Goal: Task Accomplishment & Management: Use online tool/utility

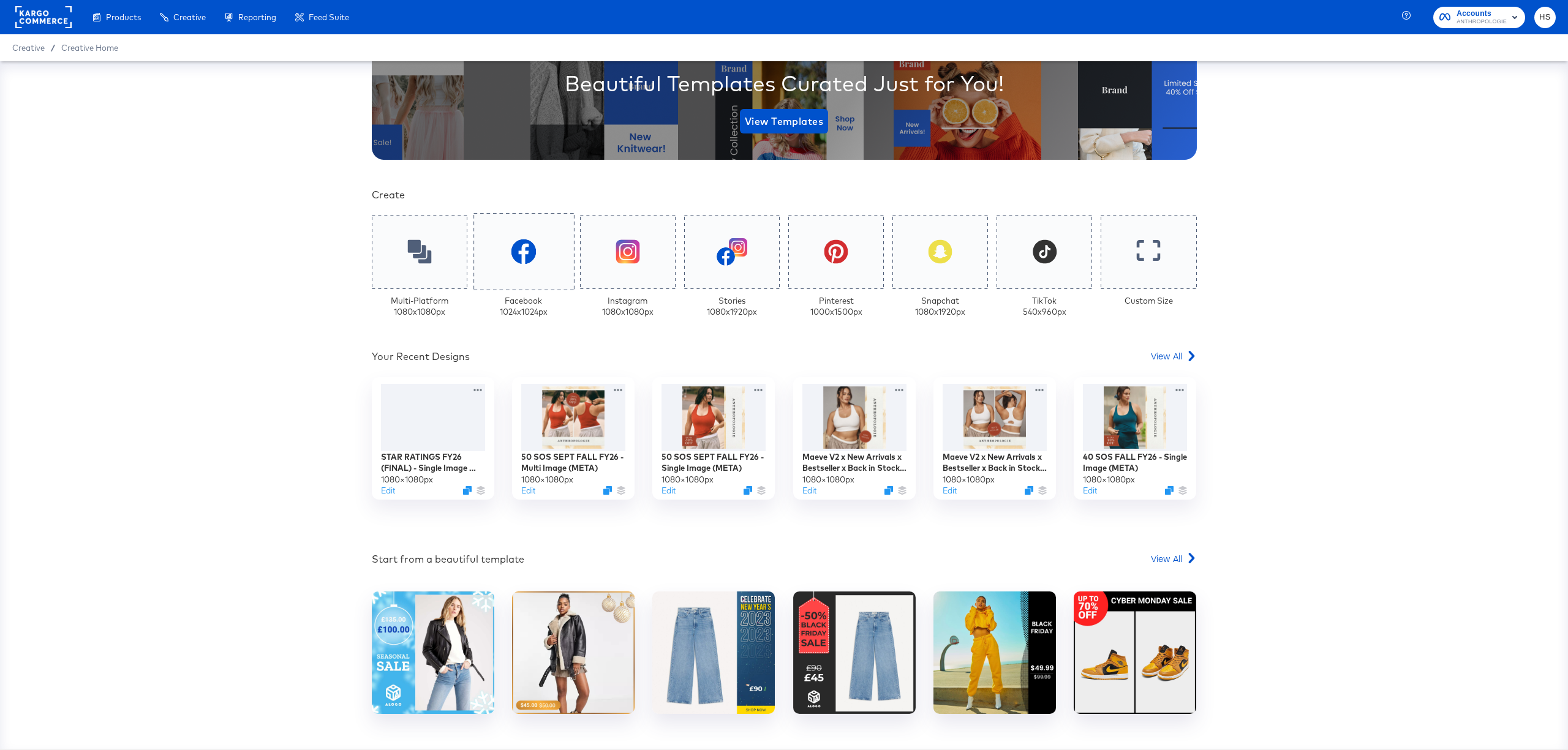
scroll to position [183, 0]
click at [1154, 359] on span "View All" at bounding box center [1165, 355] width 31 height 12
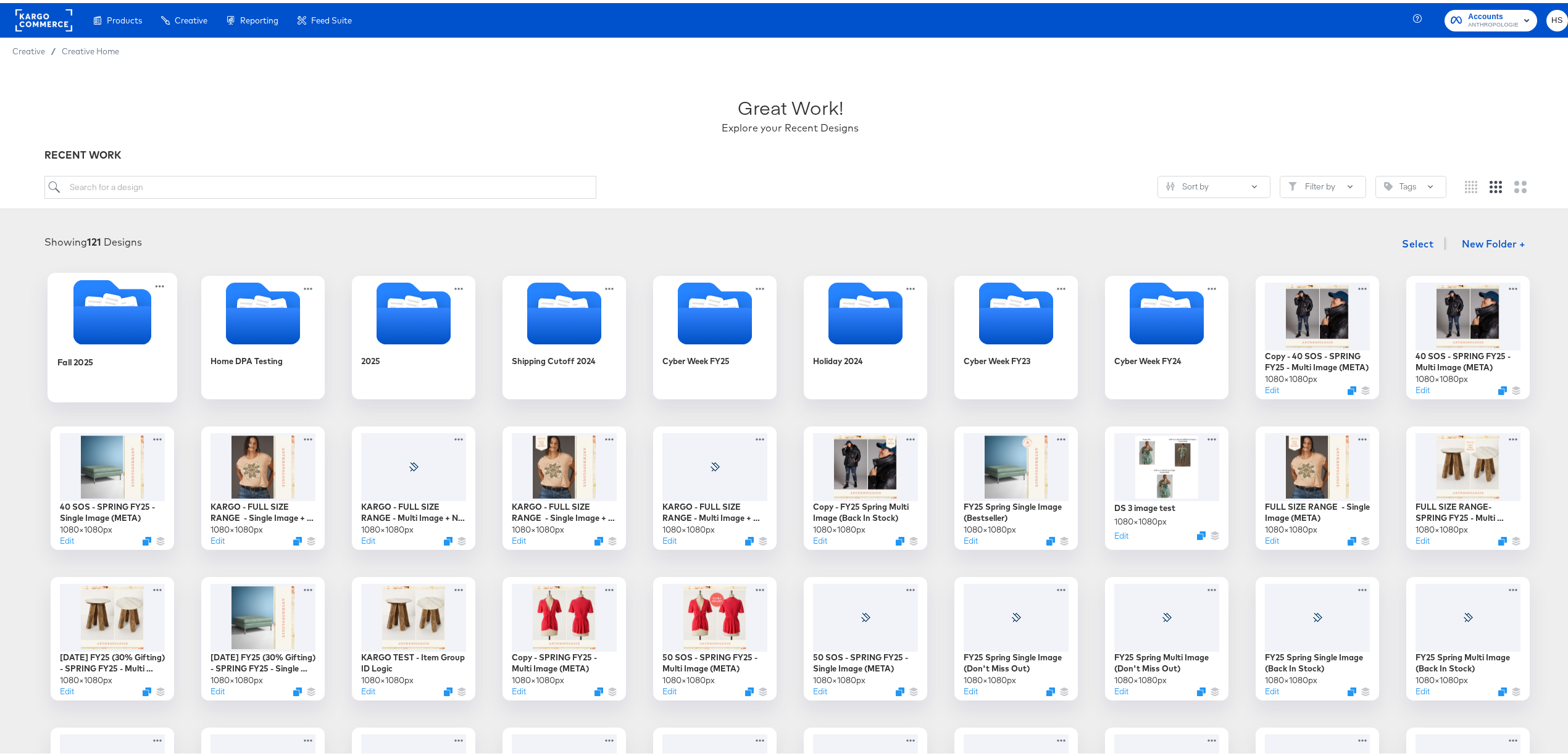
click at [94, 328] on icon "Folder" at bounding box center [112, 322] width 78 height 38
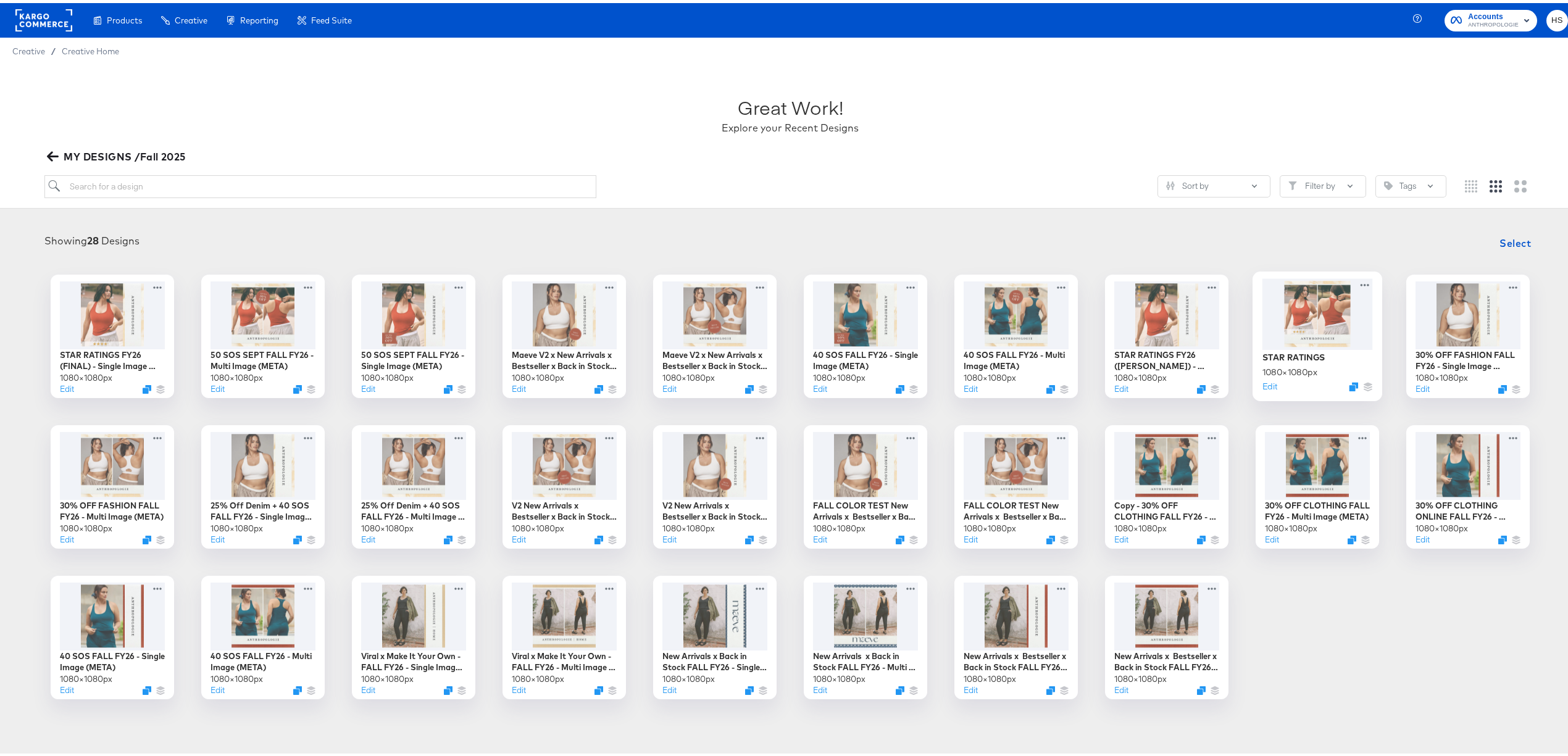
click at [1277, 292] on div at bounding box center [1318, 310] width 111 height 71
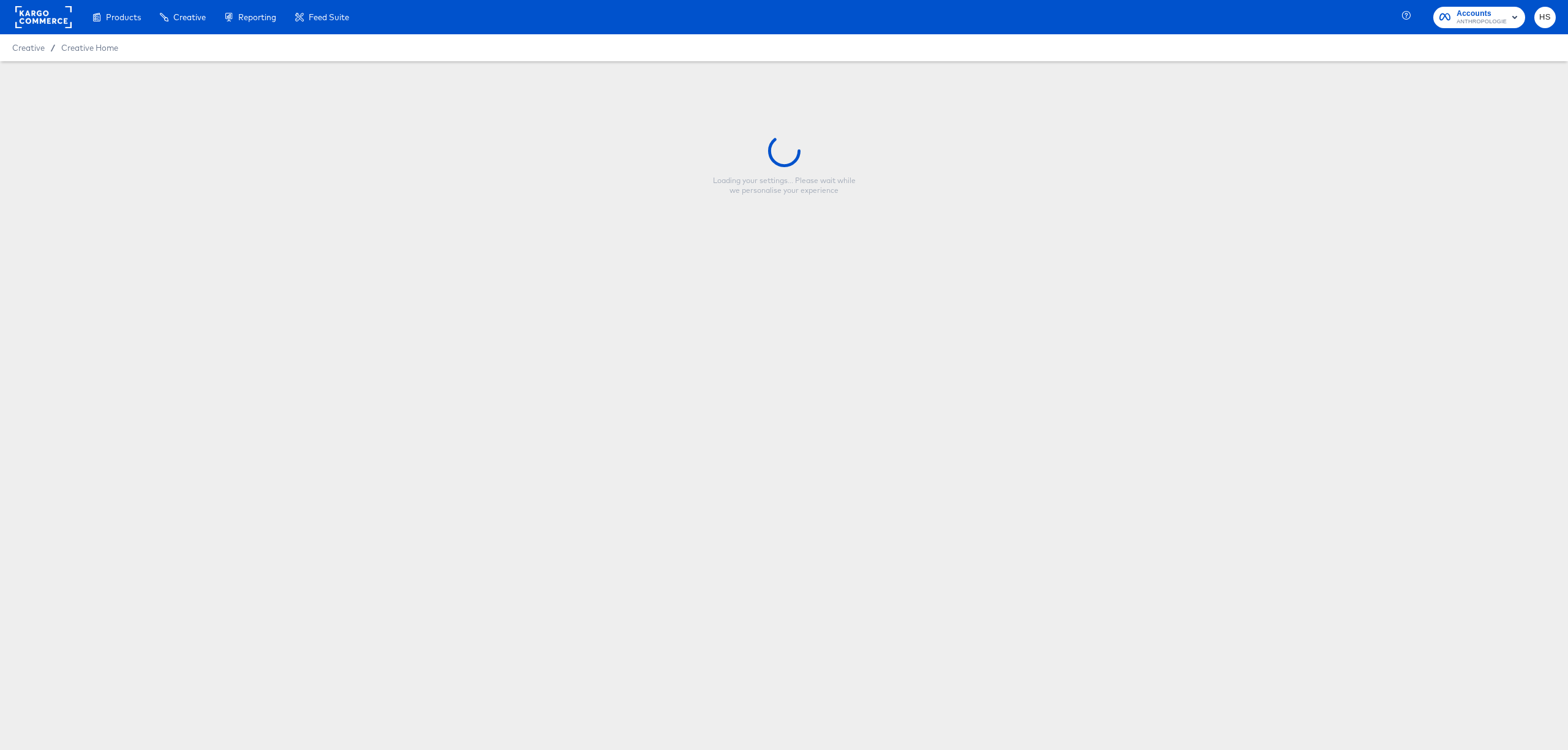
type input "STAR RATINGS"
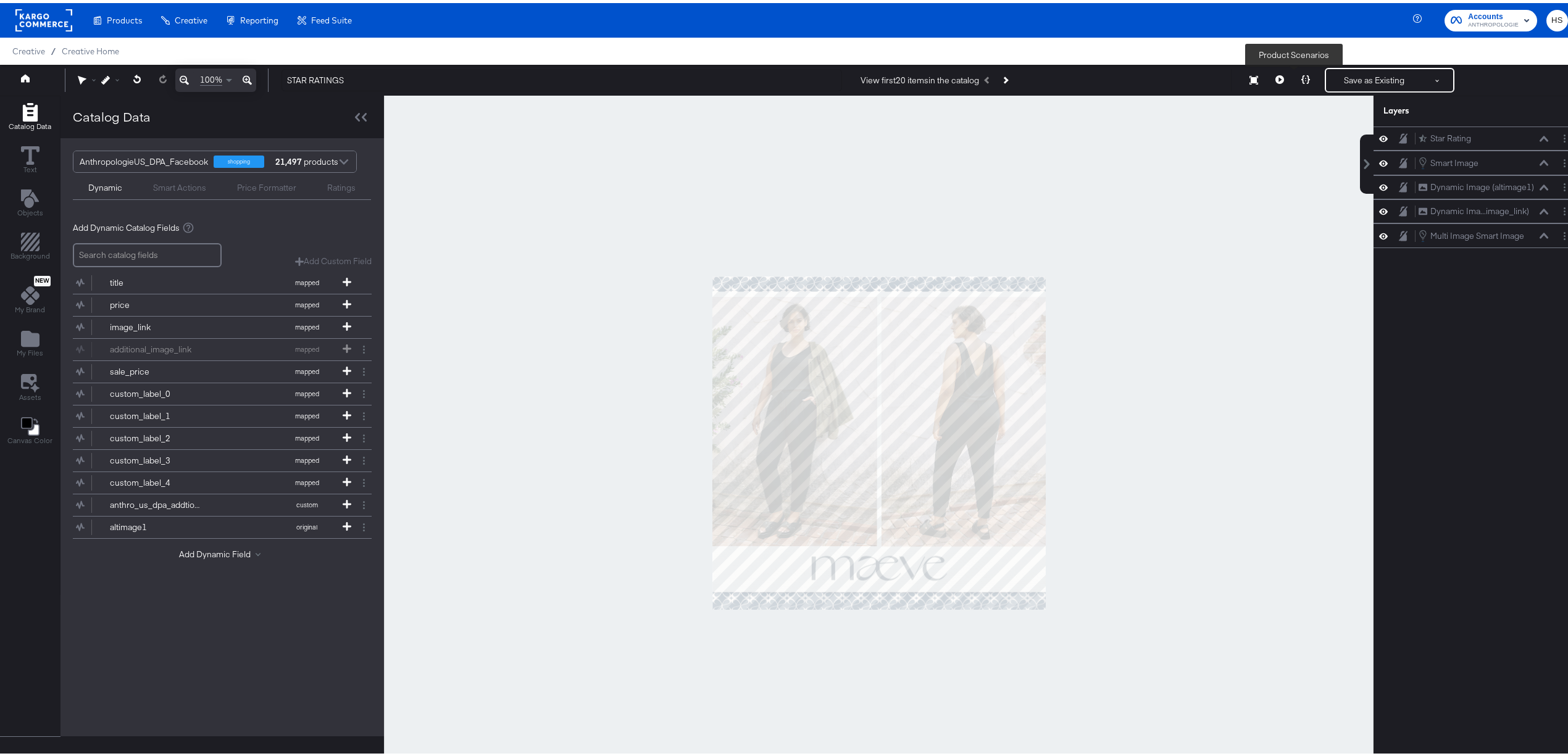
click at [1293, 80] on button at bounding box center [1305, 77] width 26 height 25
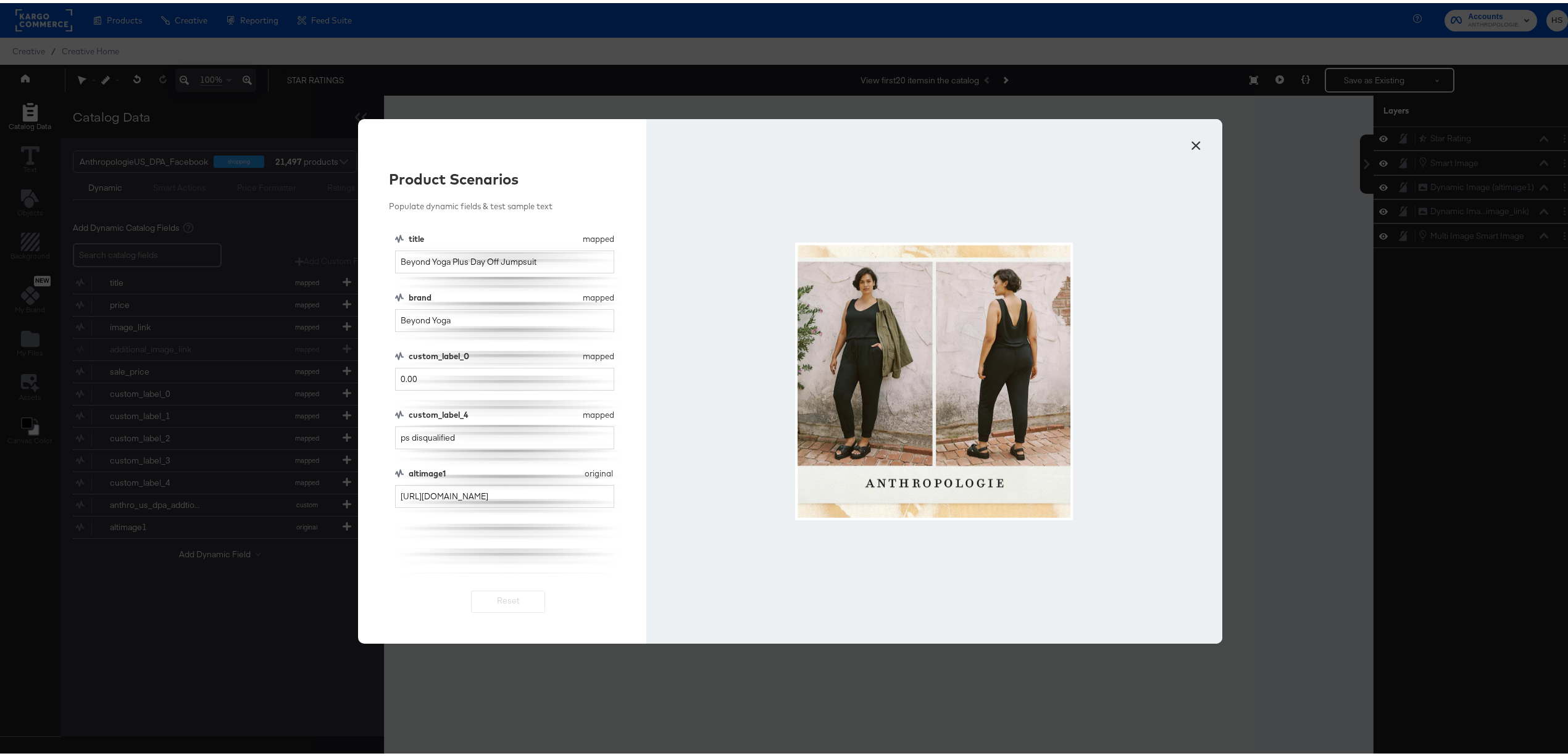
click at [1199, 147] on button "×" at bounding box center [1195, 139] width 22 height 22
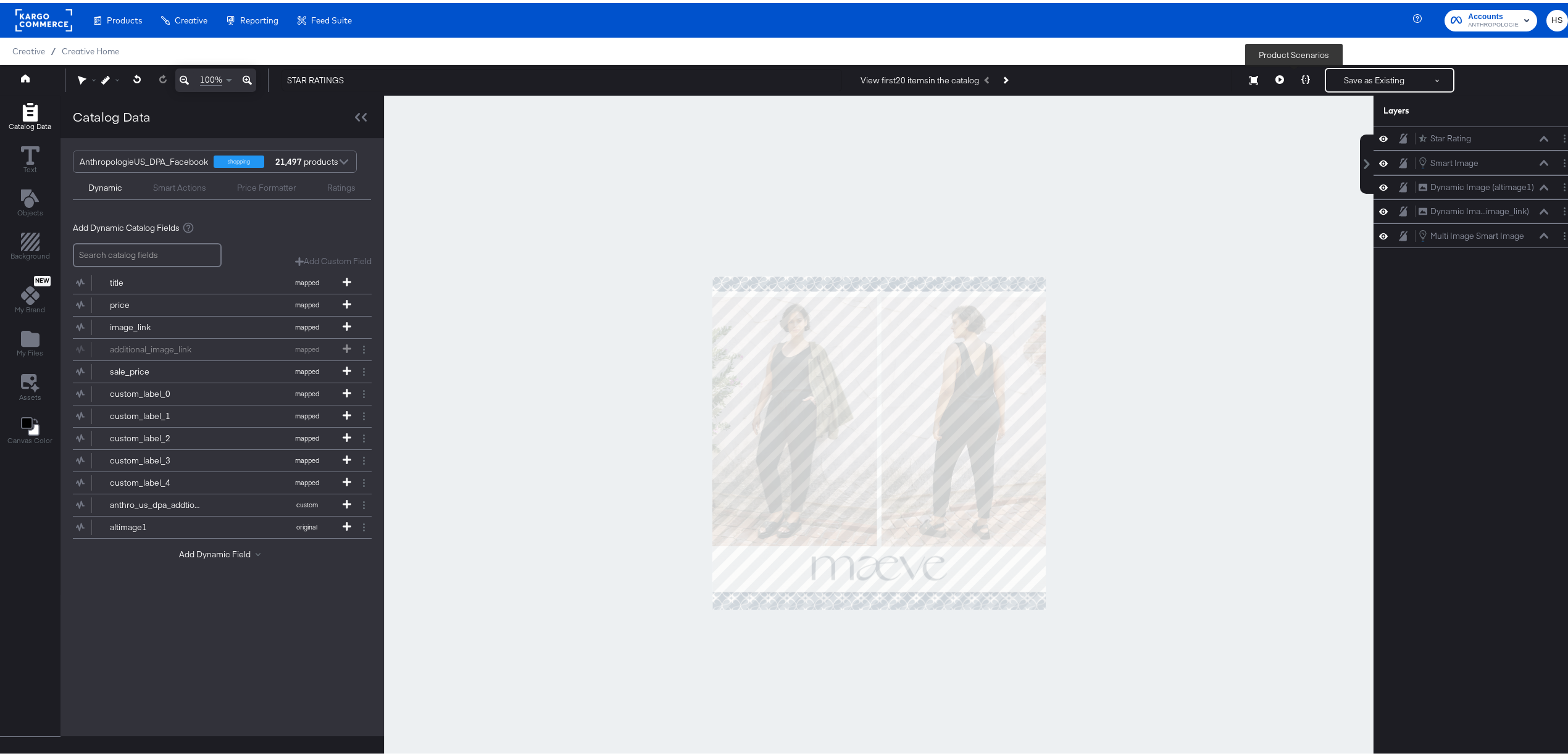
click at [1301, 75] on icon at bounding box center [1305, 77] width 9 height 9
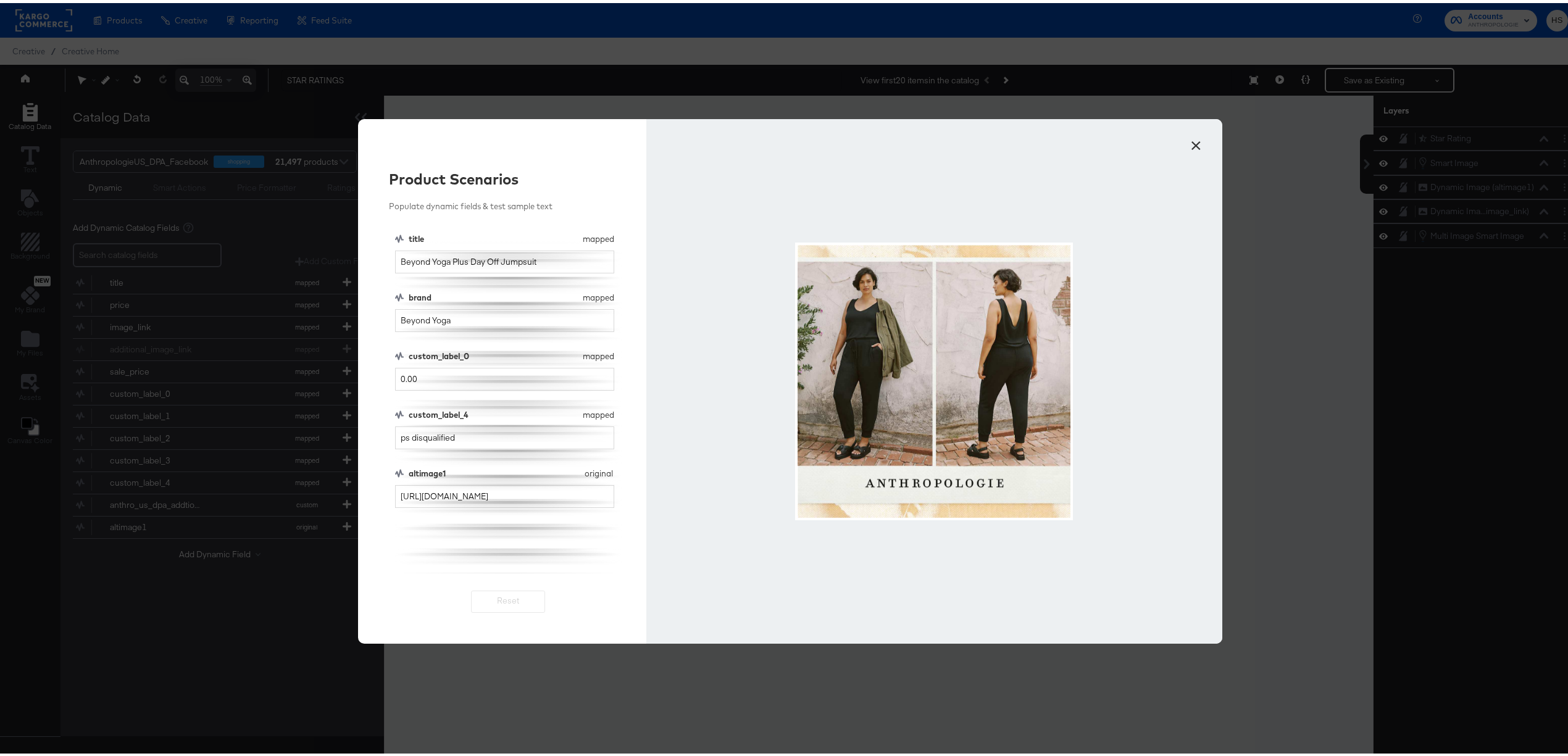
click at [1185, 142] on button "×" at bounding box center [1195, 139] width 22 height 22
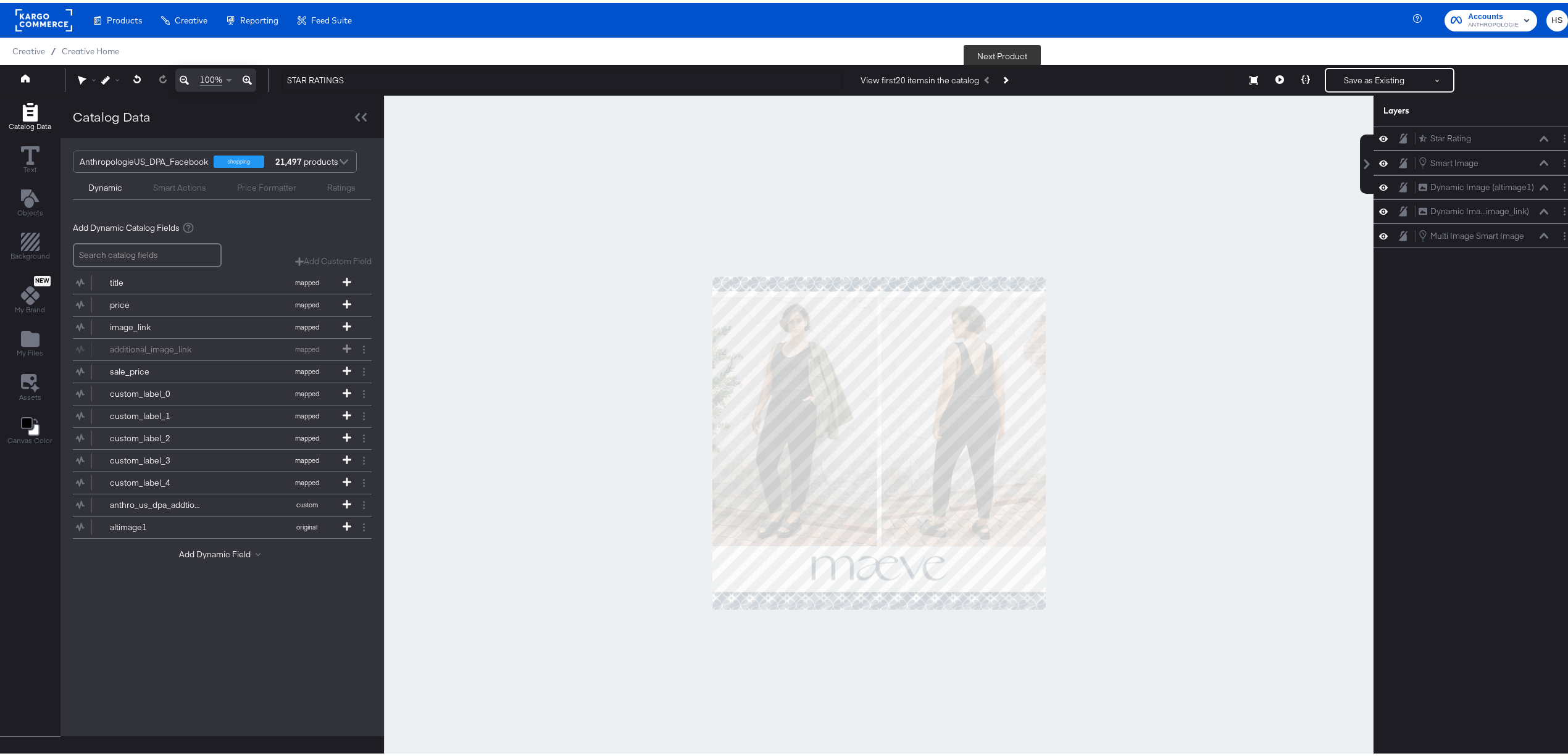
click at [1006, 79] on button "Next Product" at bounding box center [1004, 77] width 17 height 22
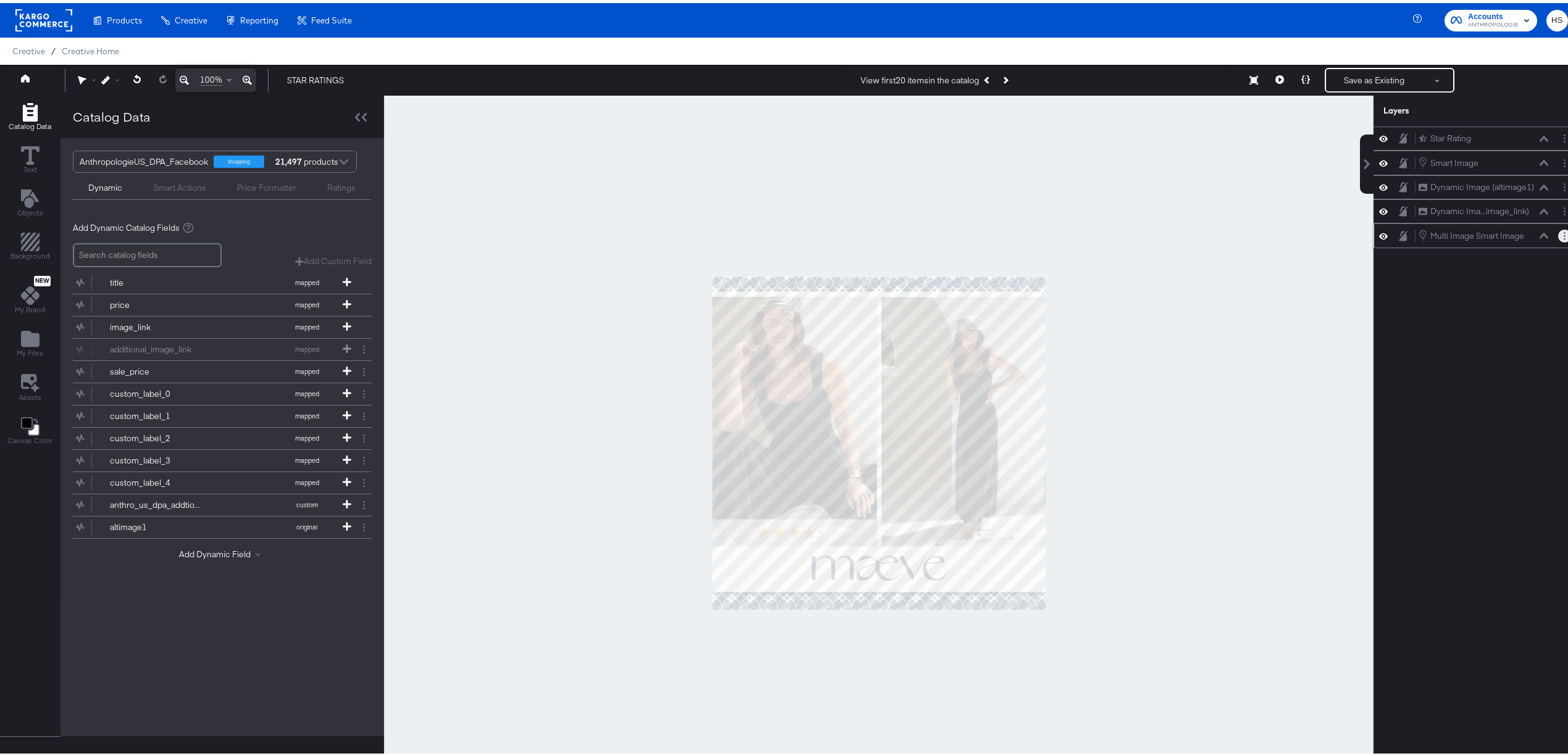
click at [1558, 239] on button "Layer Options" at bounding box center [1564, 232] width 13 height 13
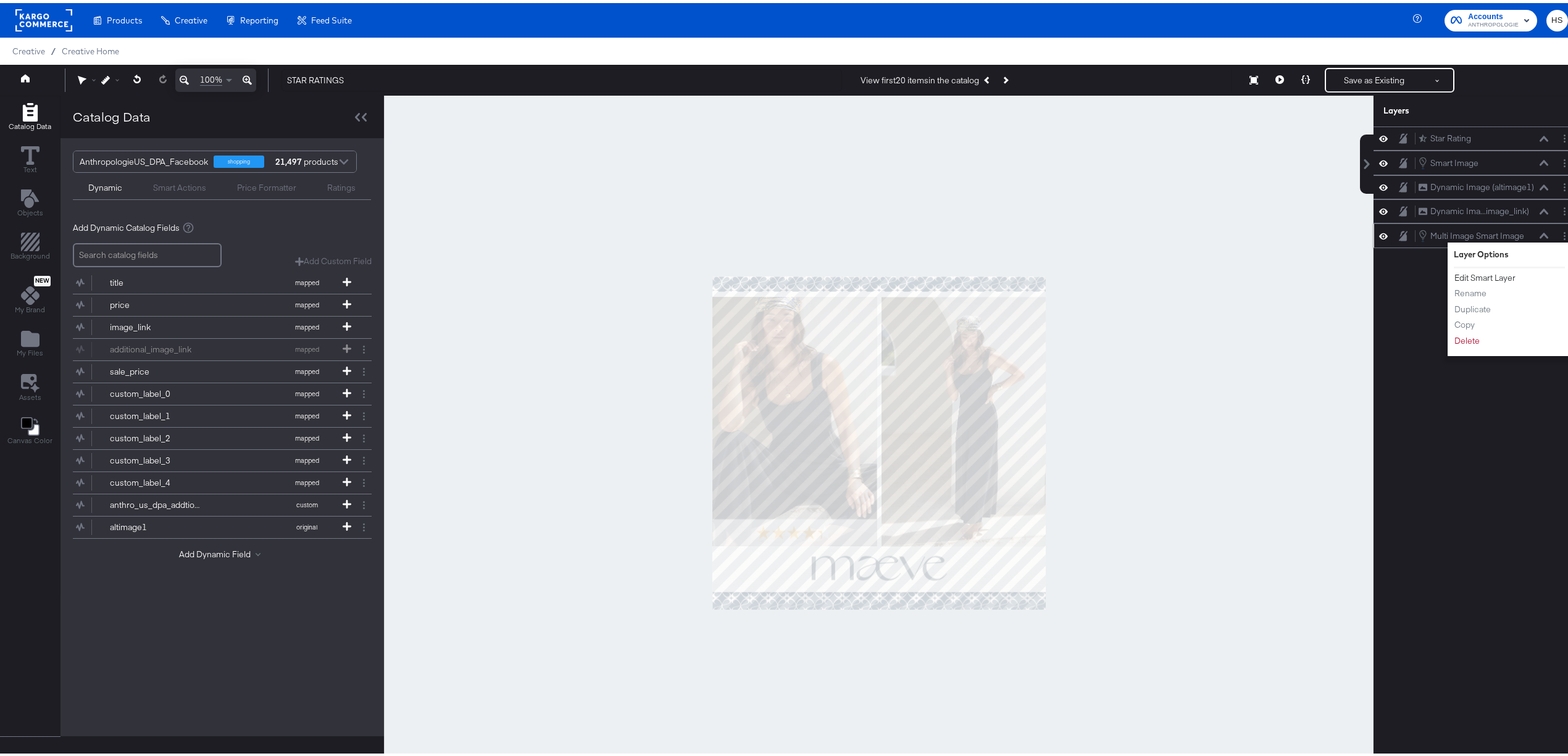
click at [1481, 278] on button "Edit Smart Layer" at bounding box center [1485, 274] width 63 height 13
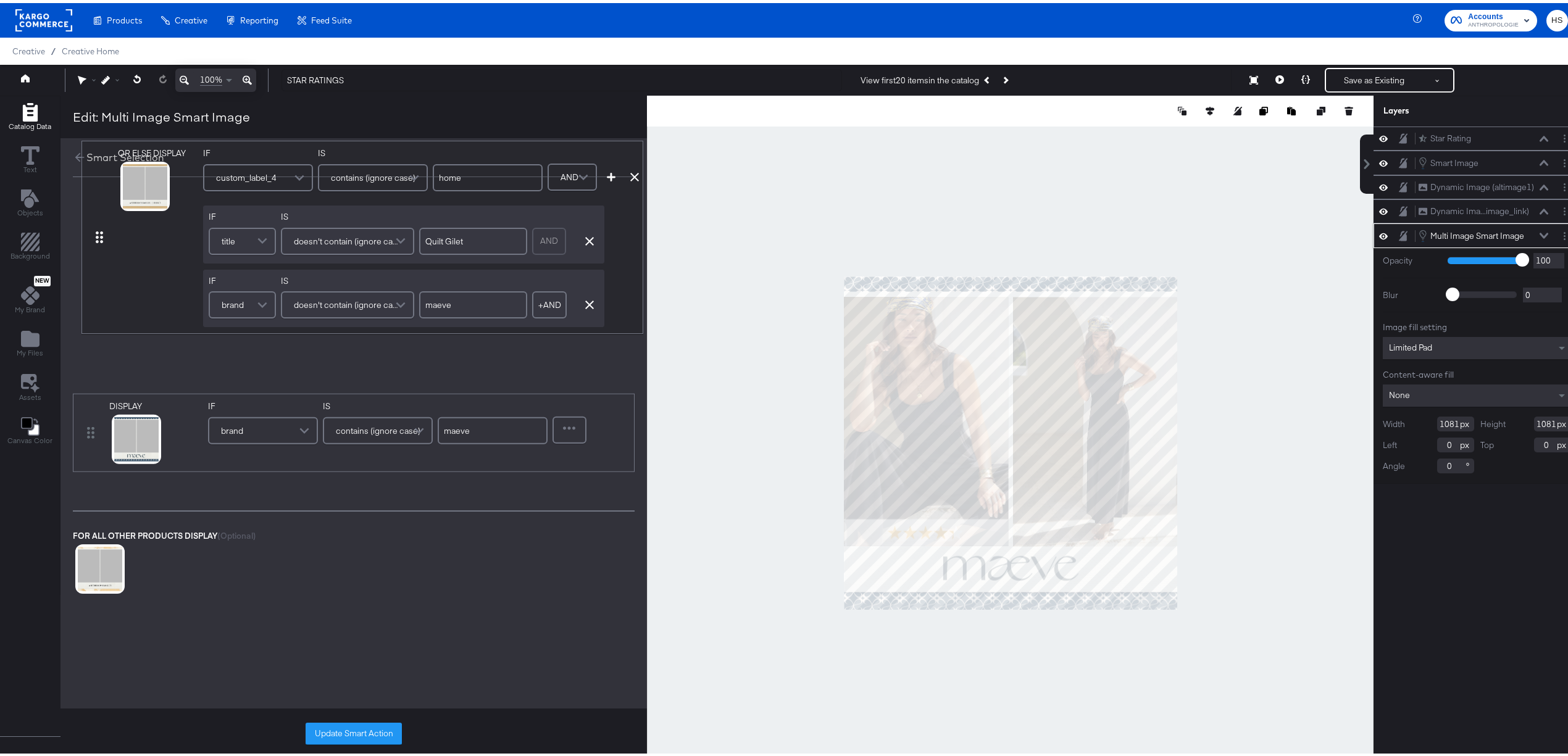
drag, startPoint x: 90, startPoint y: 382, endPoint x: 100, endPoint y: 231, distance: 151.3
click at [100, 231] on div "DISPLAY link mapped image_link mapped additional_image_link mapped anthro_us_dp…" at bounding box center [353, 342] width 561 height 292
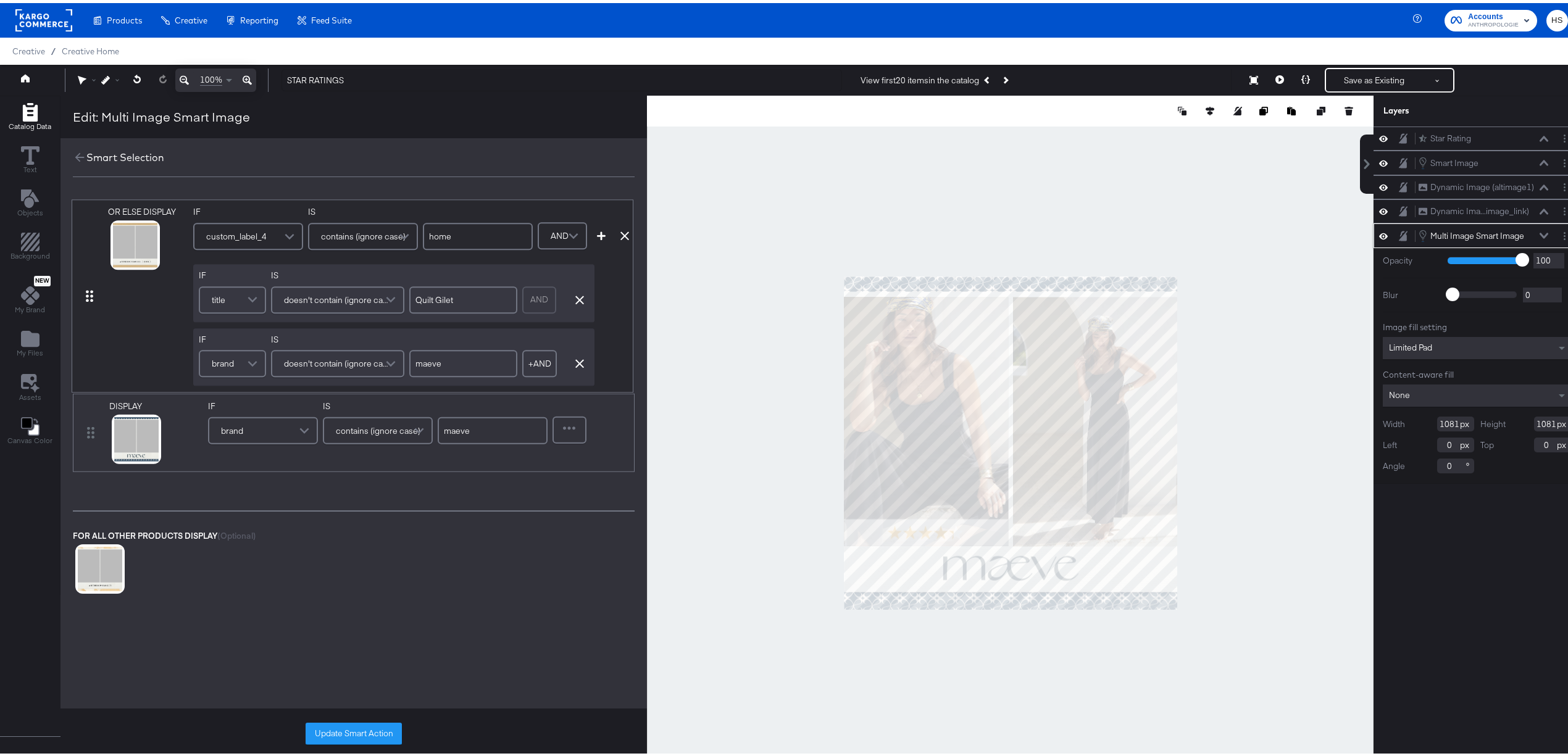
type input "home"
type input "maeve"
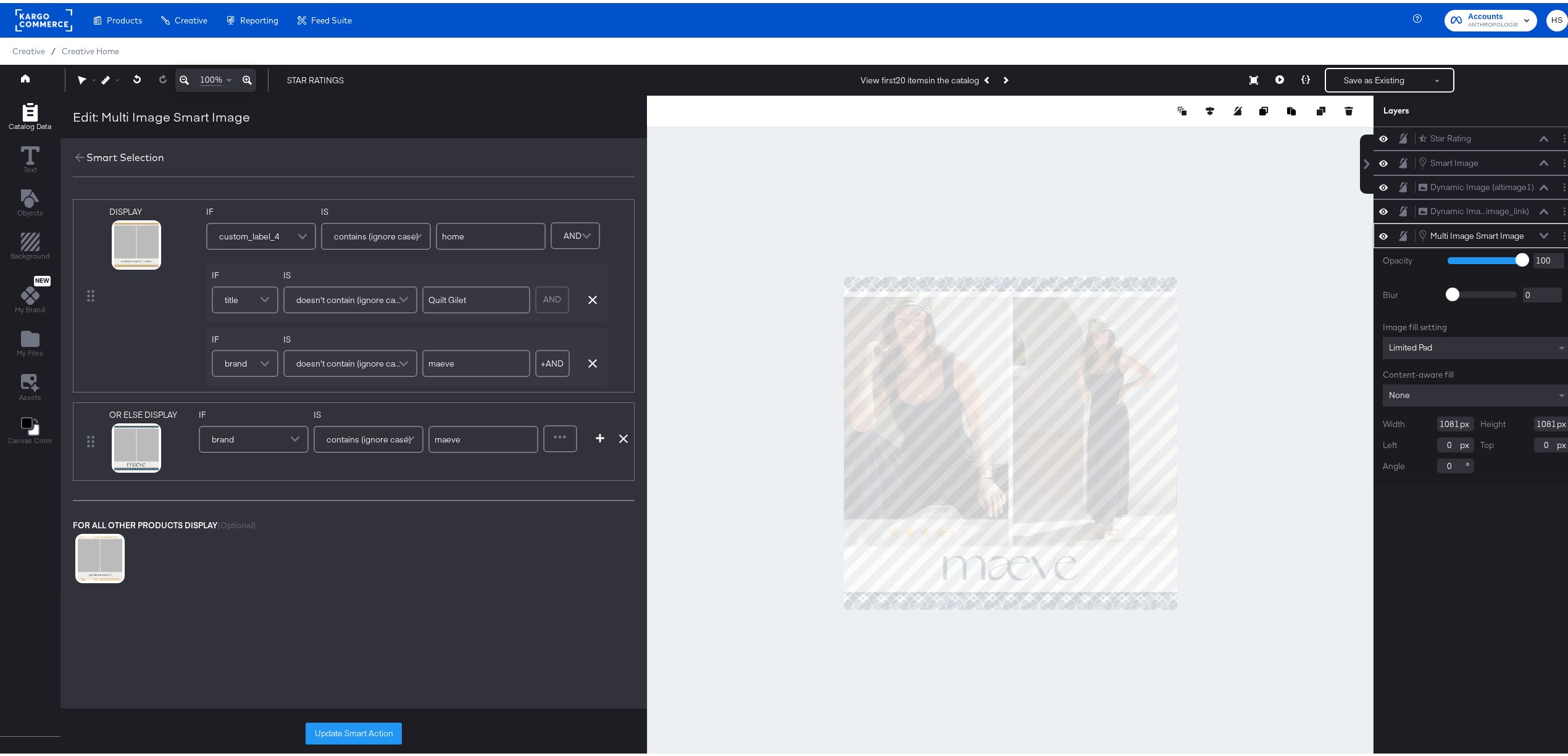
click at [1020, 191] on div at bounding box center [1010, 440] width 727 height 694
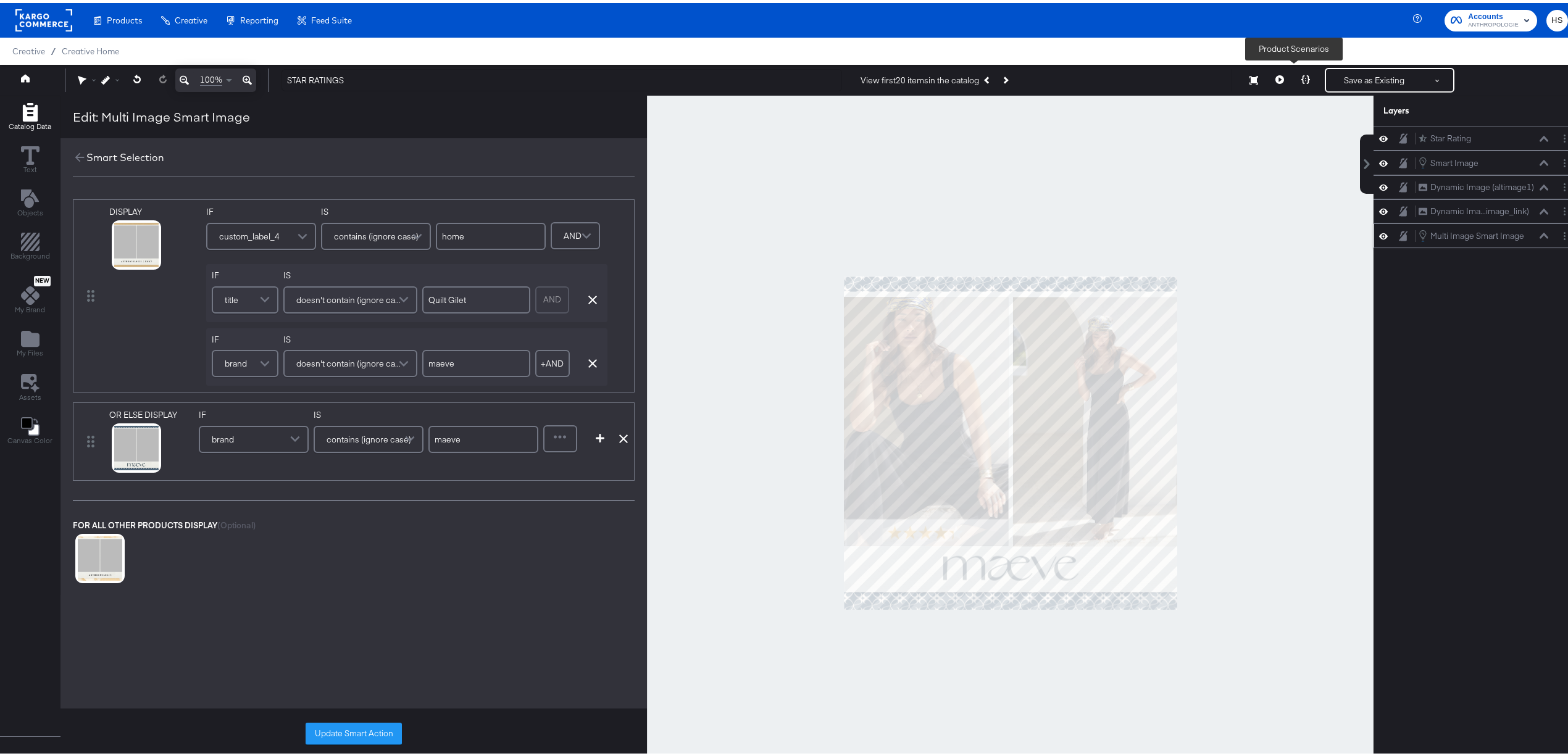
click at [1301, 75] on icon at bounding box center [1305, 77] width 9 height 9
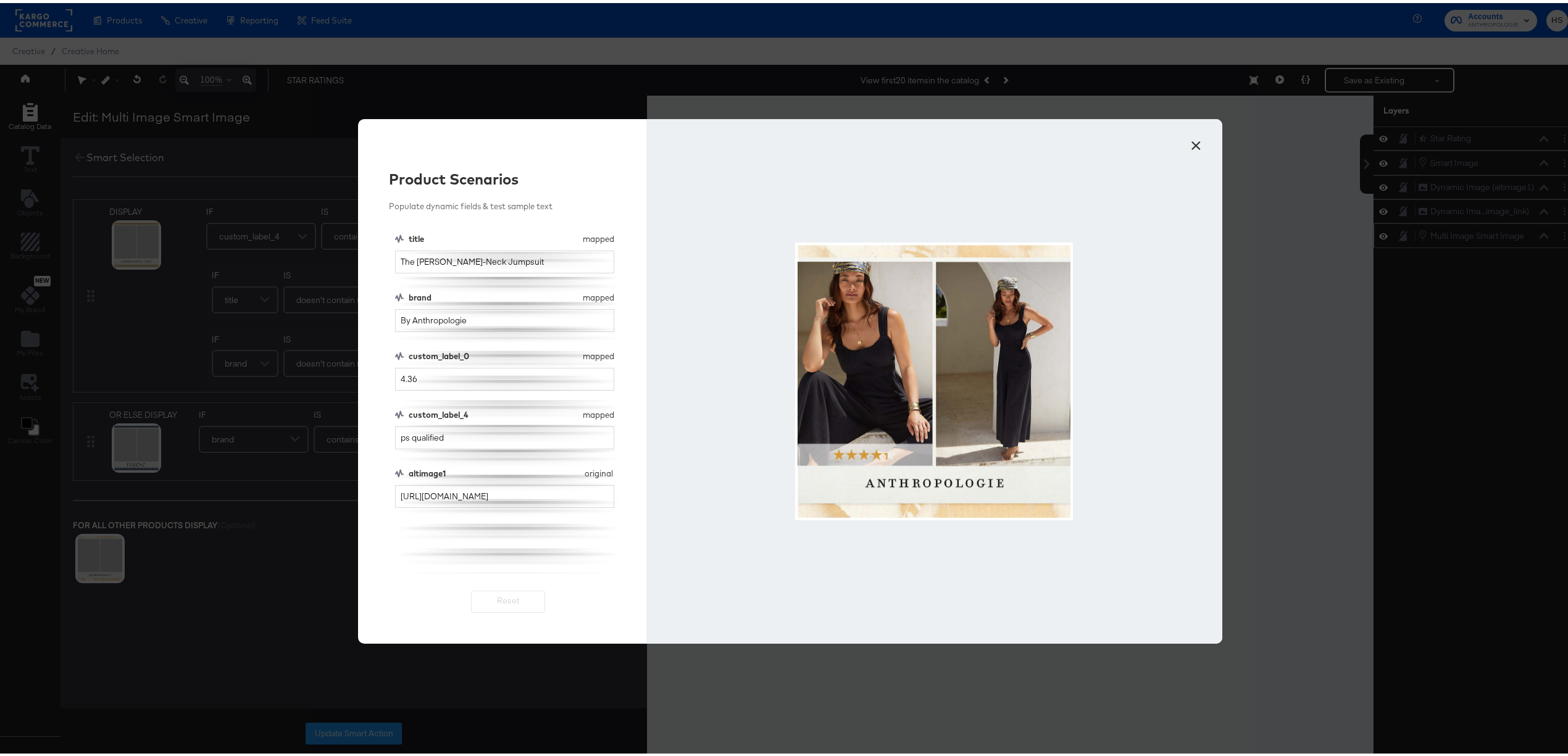
click at [1193, 136] on button "×" at bounding box center [1195, 139] width 22 height 22
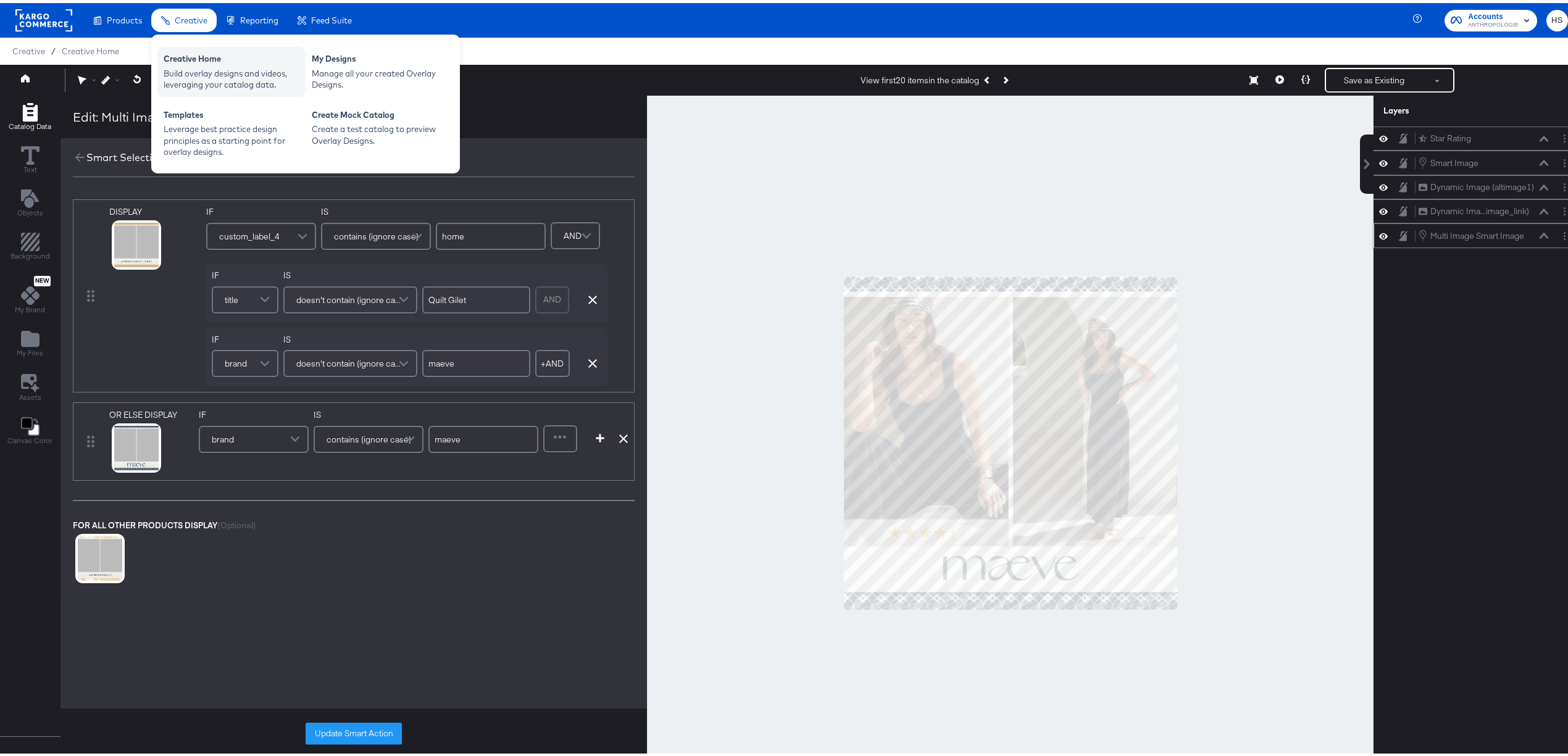
click at [205, 72] on div "Build overlay designs and videos, leveraging your catalog data." at bounding box center [232, 76] width 136 height 23
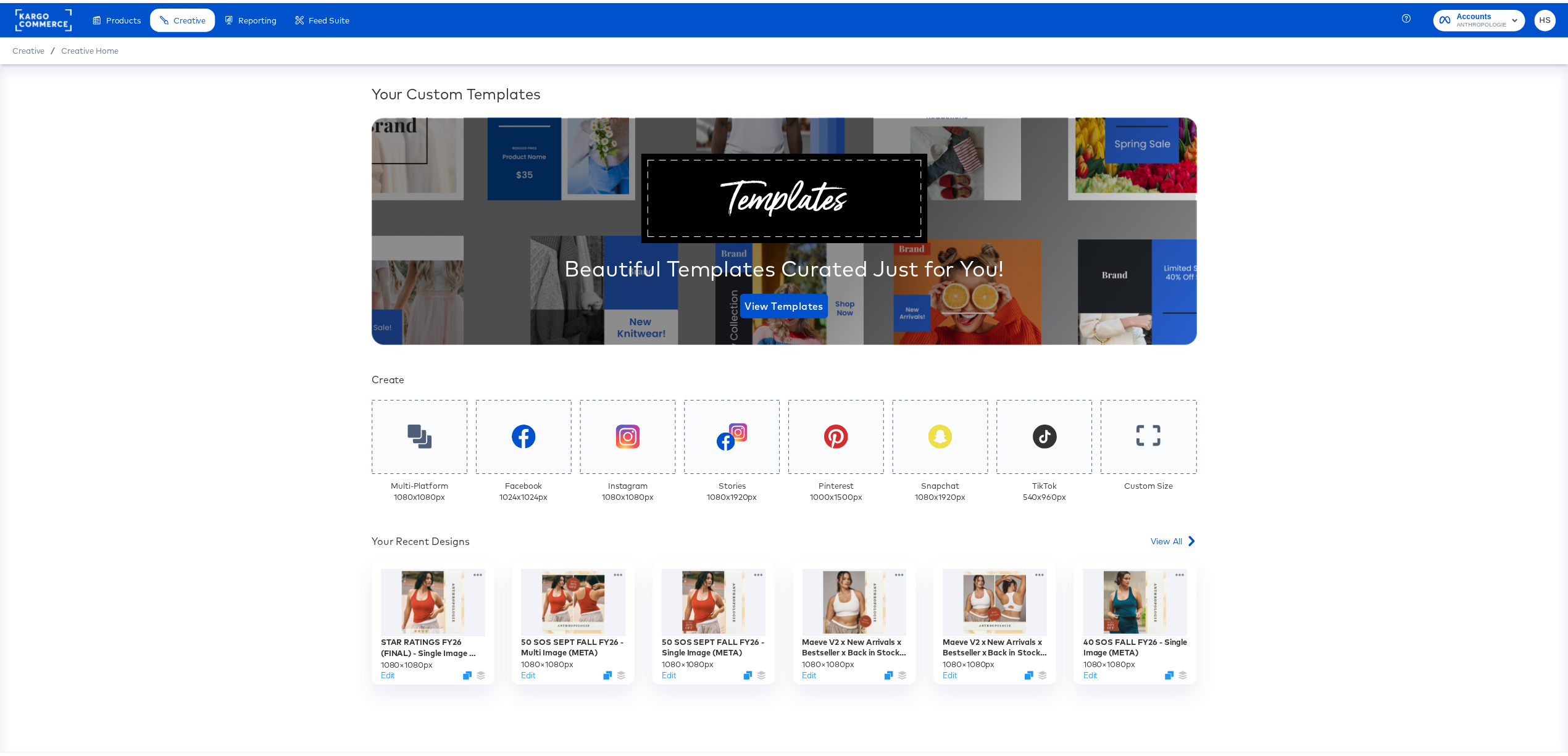
scroll to position [64, 0]
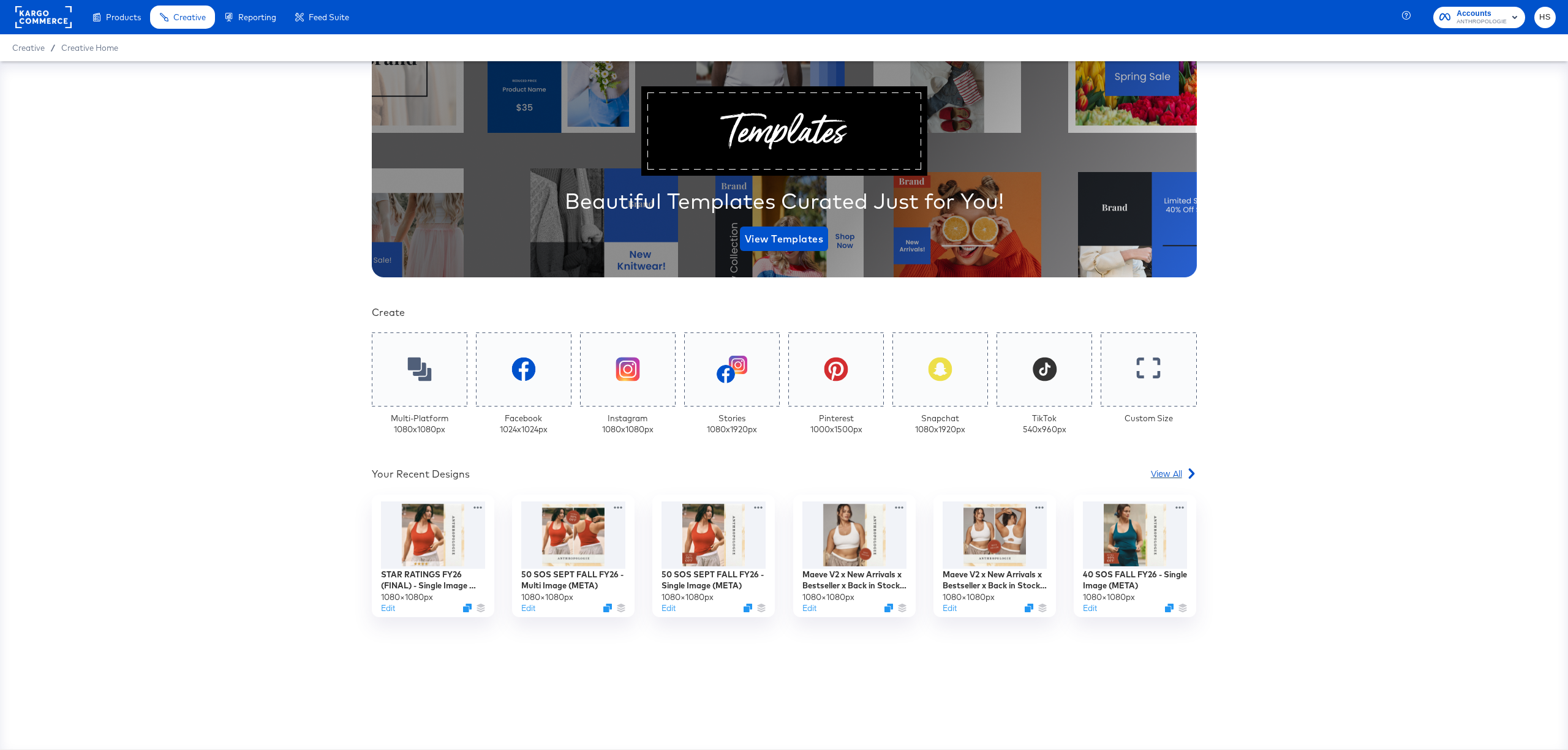
click at [1172, 467] on span "View All" at bounding box center [1165, 473] width 31 height 12
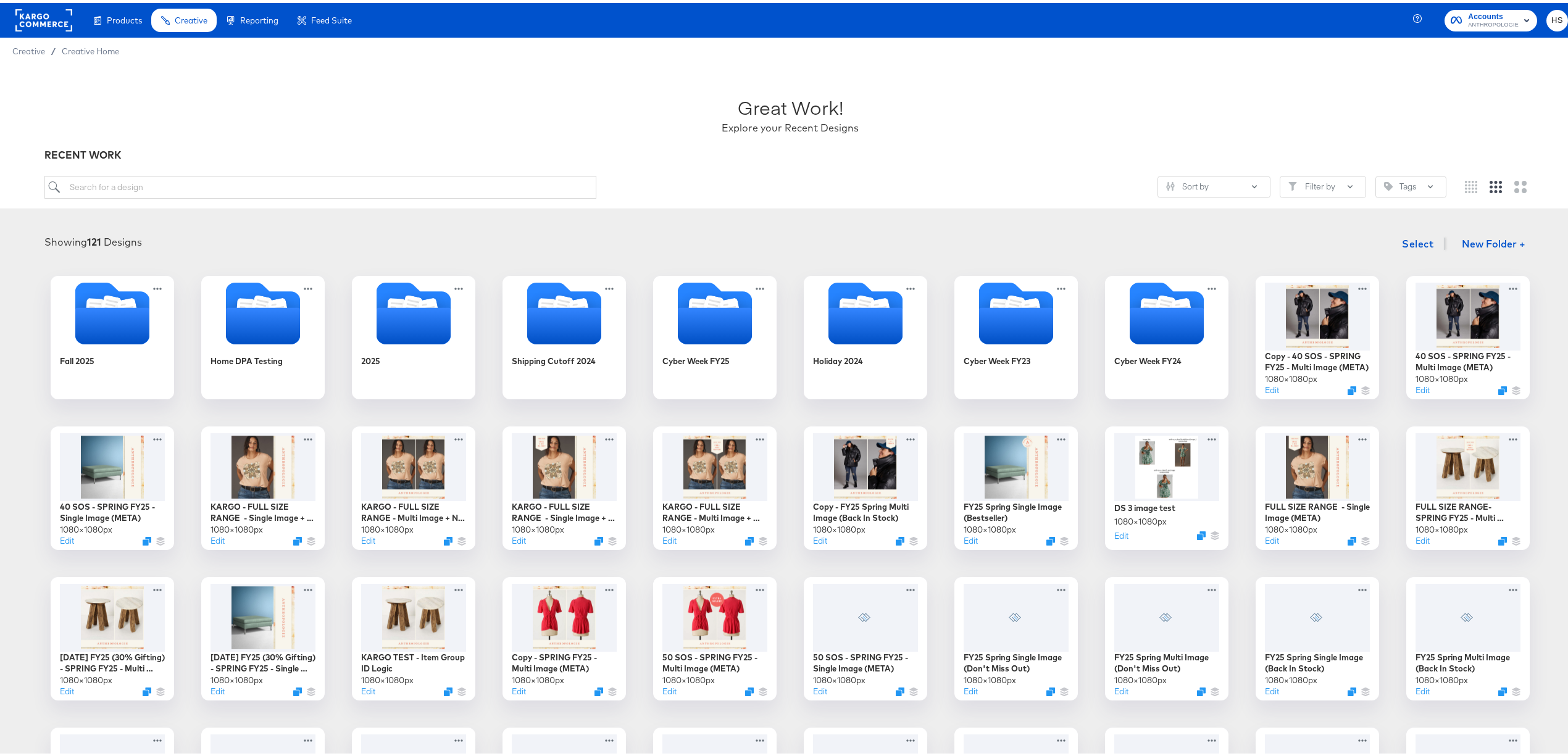
scroll to position [105, 0]
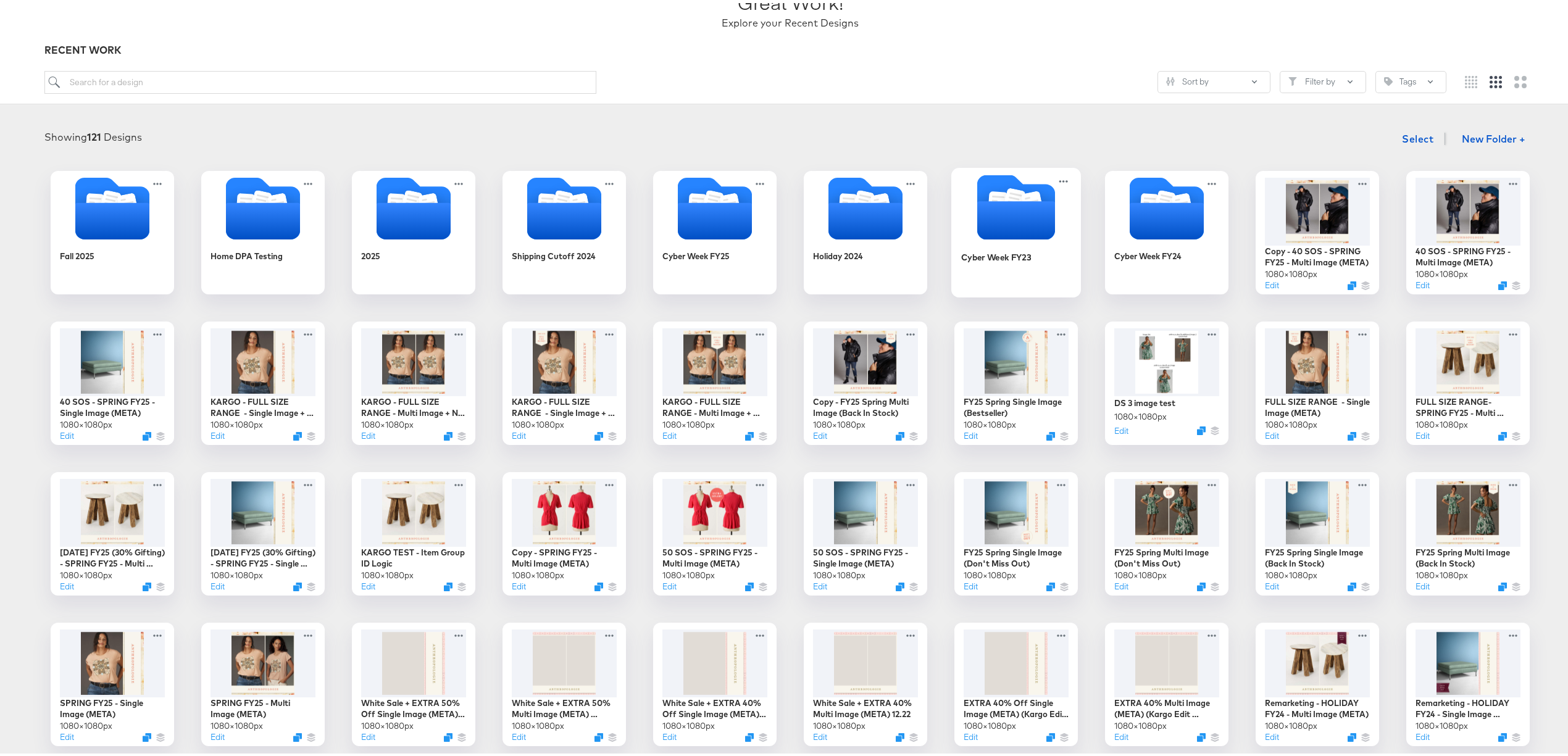
click at [1000, 204] on icon "Folder" at bounding box center [1016, 217] width 78 height 38
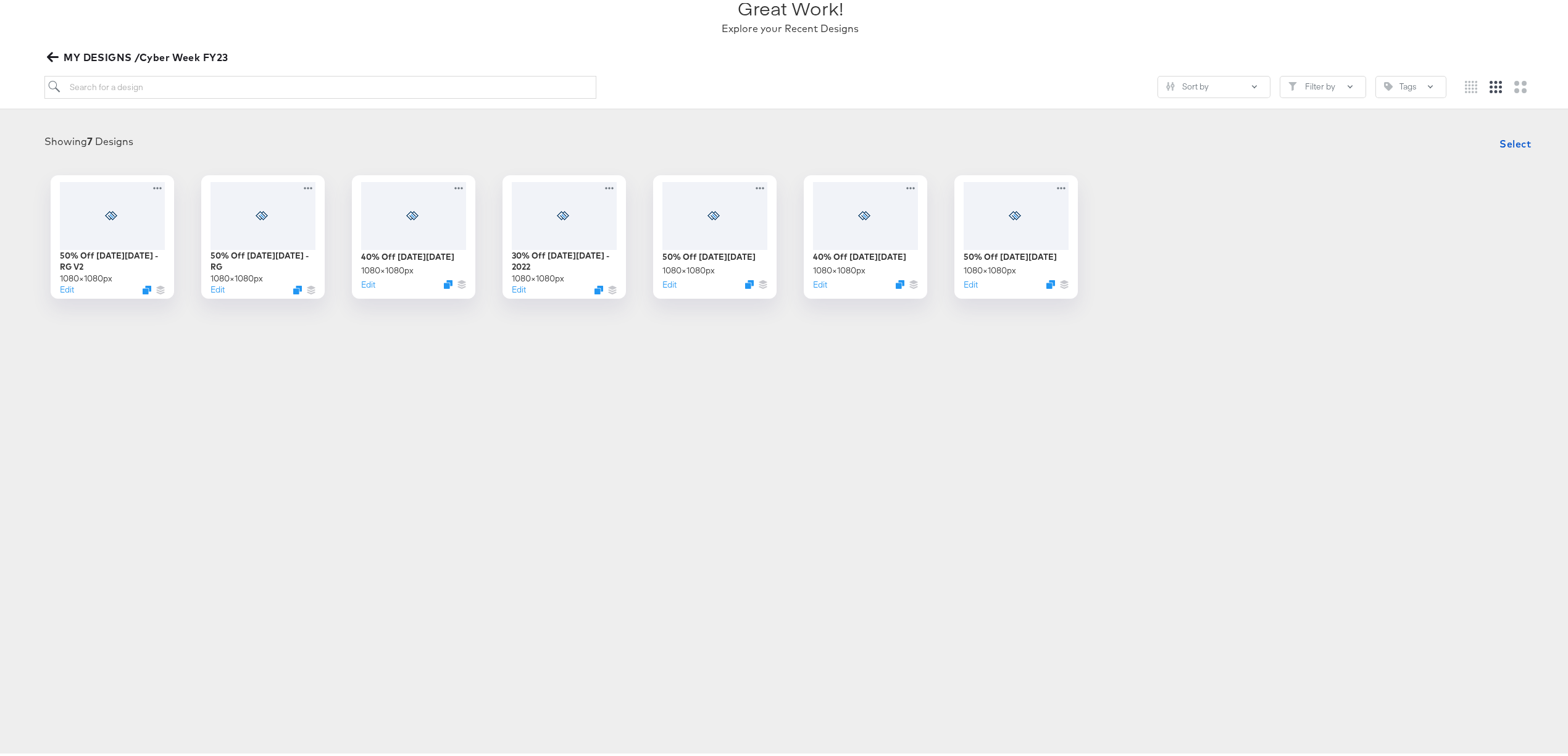
scroll to position [105, 0]
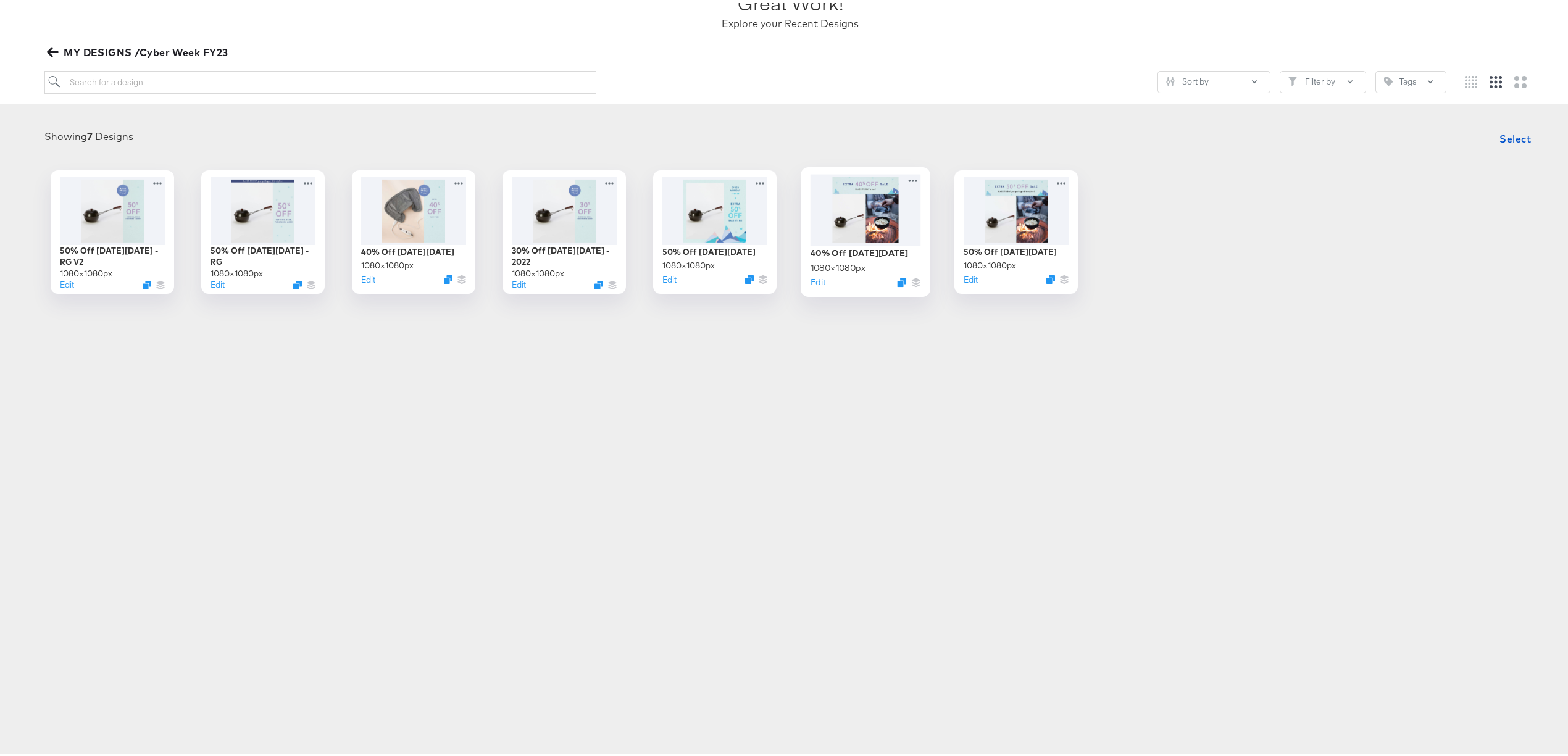
click at [842, 218] on div at bounding box center [866, 206] width 111 height 71
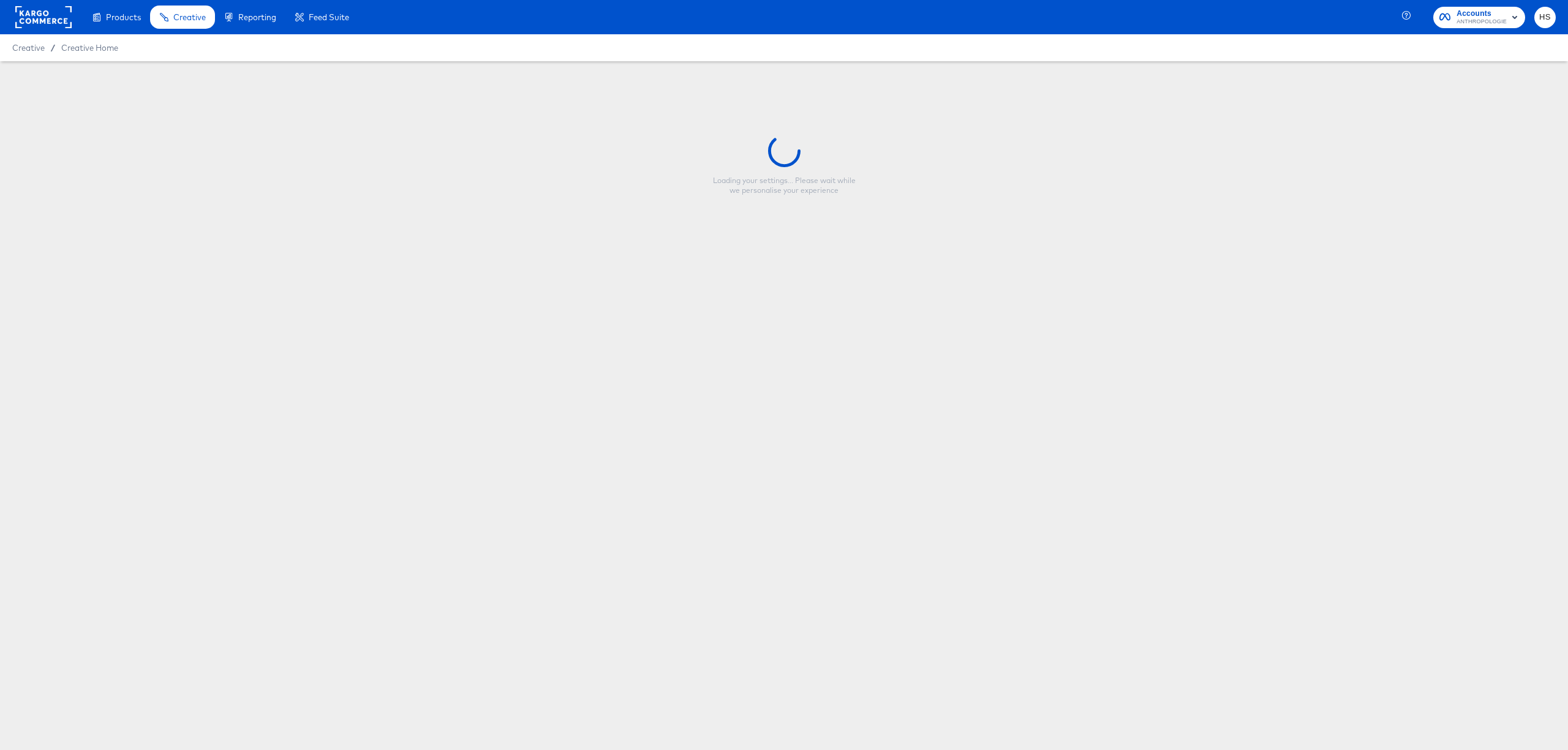
type input "40% Off [DATE][DATE]"
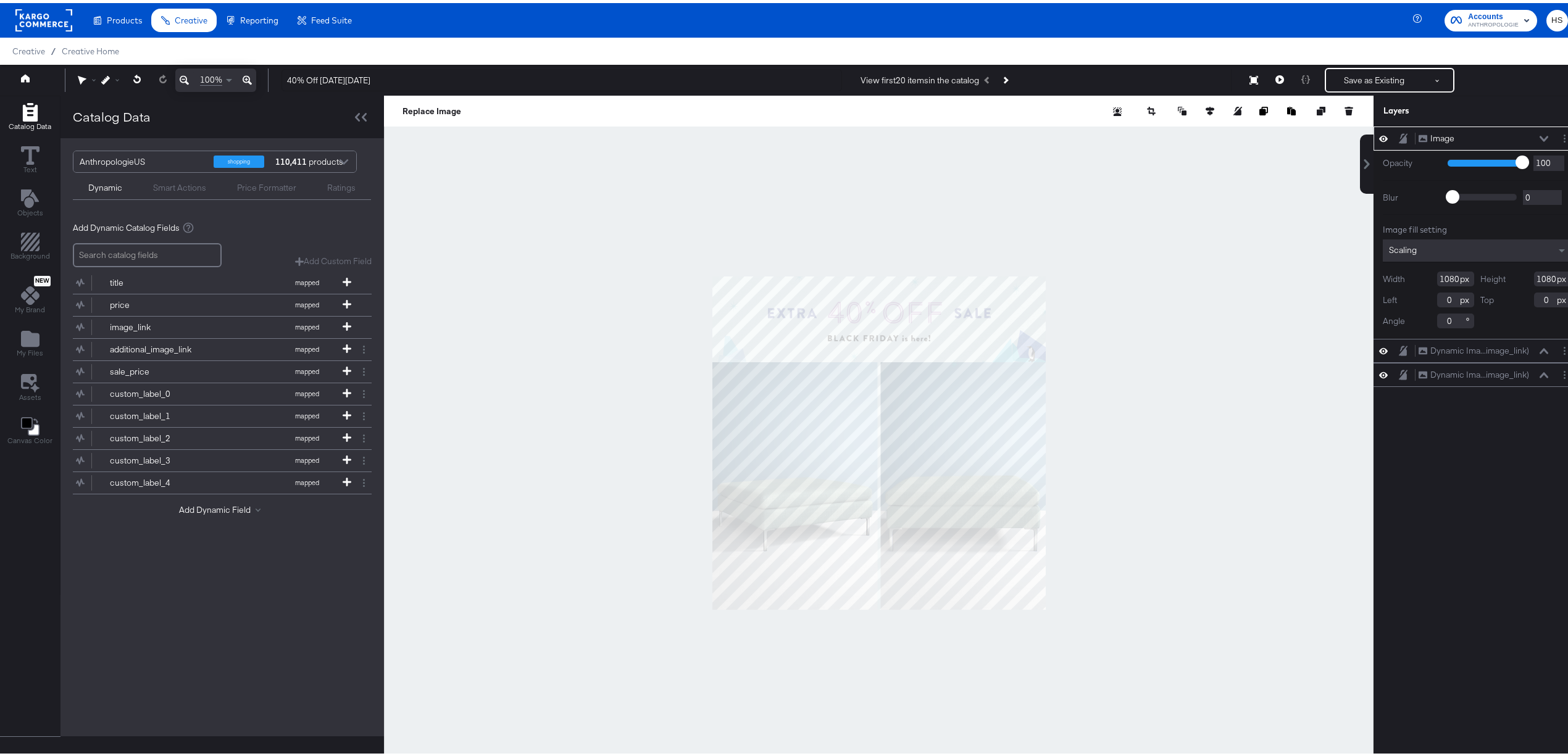
click at [842, 218] on div at bounding box center [878, 440] width 990 height 694
